Goal: Transaction & Acquisition: Subscribe to service/newsletter

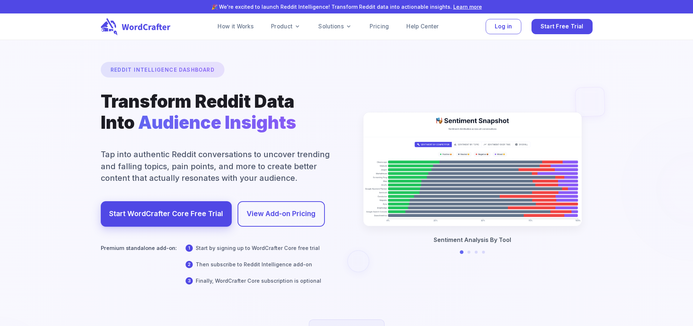
click at [264, 111] on div at bounding box center [347, 241] width 1386 height 802
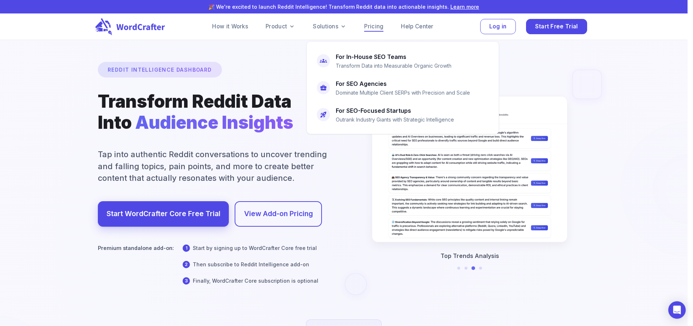
click at [374, 25] on link "Pricing" at bounding box center [373, 26] width 19 height 9
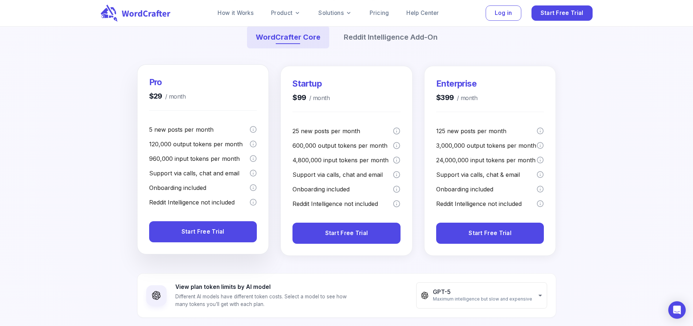
scroll to position [146, 0]
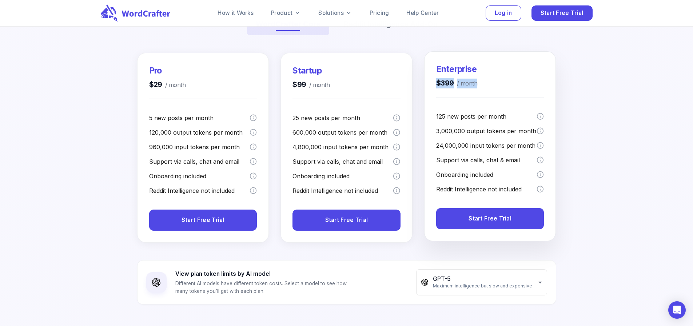
drag, startPoint x: 437, startPoint y: 97, endPoint x: 485, endPoint y: 99, distance: 47.7
click at [485, 88] on div "Enterprise $399 / month" at bounding box center [490, 75] width 108 height 25
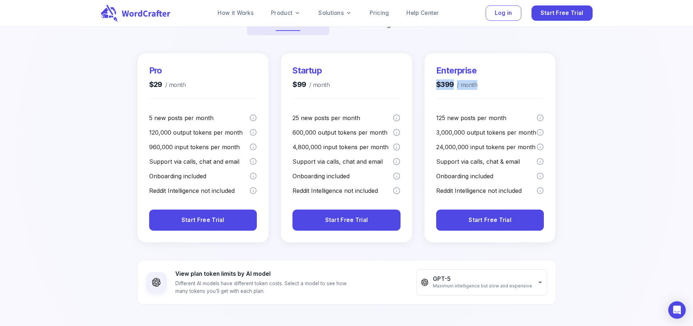
copy h4 "$399 / month"
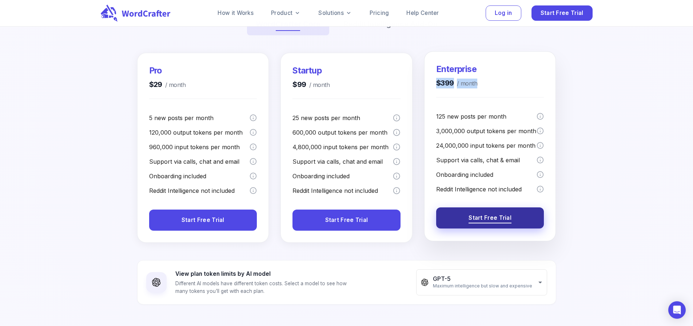
click at [507, 223] on span "Start Free Trial" at bounding box center [490, 218] width 43 height 10
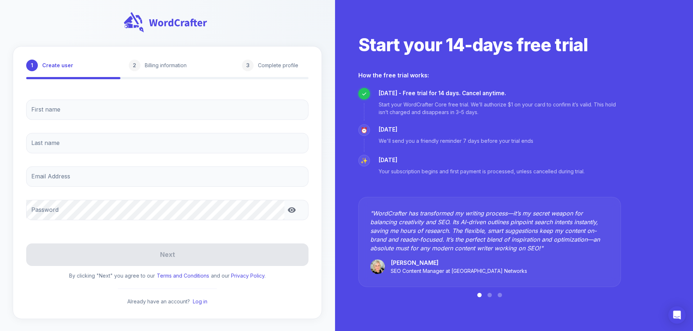
click at [166, 69] on p "Billing information" at bounding box center [166, 65] width 42 height 8
